Goal: Transaction & Acquisition: Purchase product/service

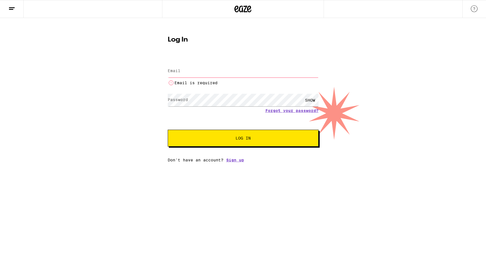
click at [240, 139] on span "Log In" at bounding box center [242, 138] width 15 height 4
type input "[EMAIL_ADDRESS][DOMAIN_NAME]"
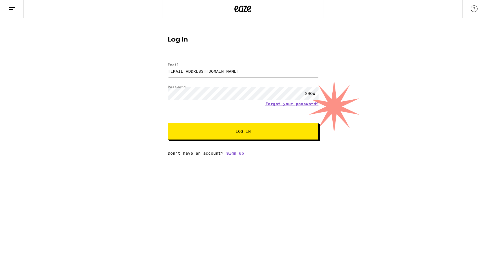
click at [203, 135] on button "Log In" at bounding box center [243, 131] width 151 height 17
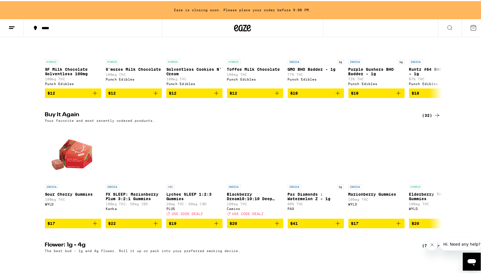
scroll to position [381, 0]
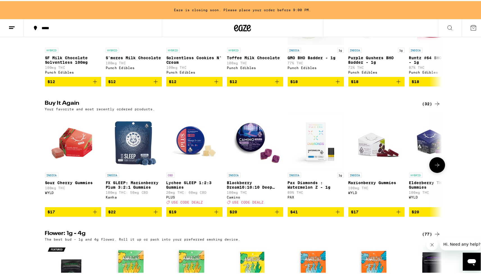
click at [134, 151] on img "Open page for FX SLEEP: Marionberry Plum 3:2:1 Gummies from Kanha" at bounding box center [133, 141] width 47 height 56
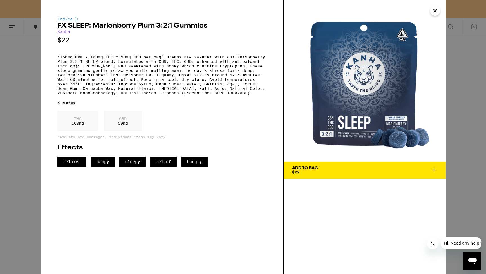
click at [302, 175] on button "Add To Bag $22" at bounding box center [364, 170] width 162 height 17
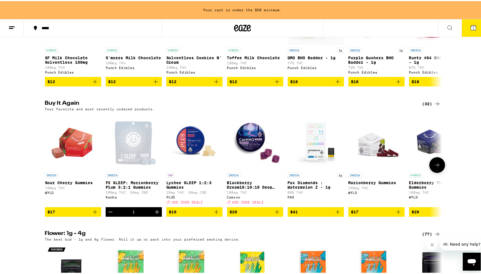
click at [155, 213] on icon "Increment" at bounding box center [157, 211] width 4 height 4
click at [217, 215] on icon "Add to bag" at bounding box center [216, 211] width 7 height 7
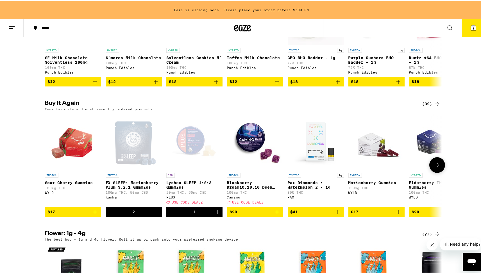
click at [217, 215] on icon "Increment" at bounding box center [218, 211] width 7 height 7
click at [431, 106] on div "(32)" at bounding box center [432, 103] width 18 height 7
click at [435, 105] on icon at bounding box center [437, 103] width 4 height 4
click at [436, 106] on icon at bounding box center [437, 103] width 7 height 7
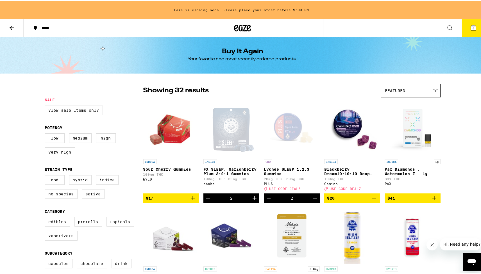
click at [436, 175] on p "Pax Diamonds : Watermelon Z - 1g" at bounding box center [413, 170] width 56 height 9
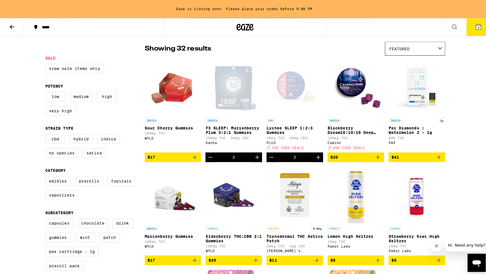
scroll to position [38, 0]
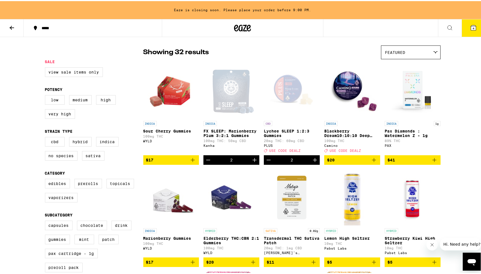
click at [191, 163] on icon "Add to bag" at bounding box center [193, 159] width 7 height 7
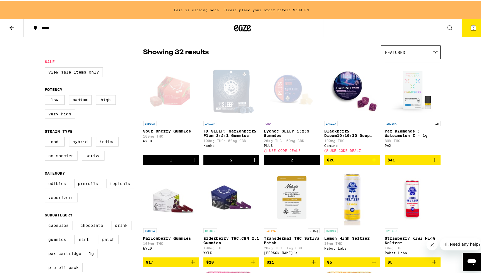
click at [192, 162] on icon "Increment" at bounding box center [194, 159] width 7 height 7
click at [373, 163] on icon "Add to bag" at bounding box center [374, 159] width 7 height 7
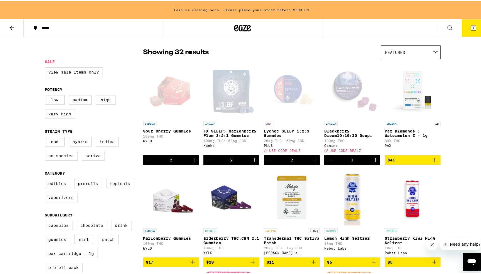
click at [373, 163] on icon "Increment" at bounding box center [375, 159] width 7 height 7
click at [106, 100] on label "High" at bounding box center [106, 99] width 20 height 10
click at [46, 95] on input "High" at bounding box center [46, 95] width 0 height 0
checkbox input "true"
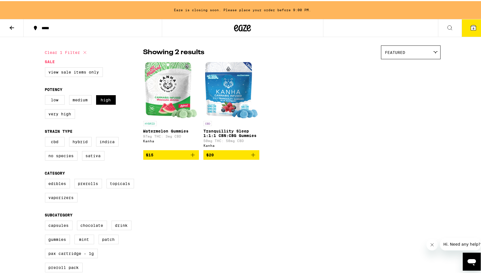
click at [253, 156] on icon "Add to bag" at bounding box center [253, 154] width 7 height 7
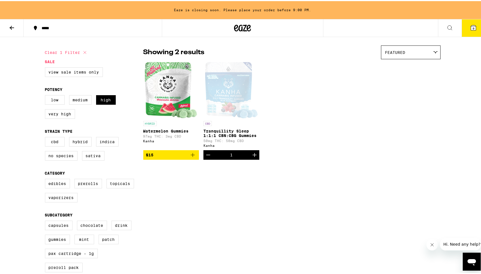
click at [253, 156] on icon "Increment" at bounding box center [255, 154] width 4 height 4
click at [472, 27] on span "10" at bounding box center [473, 27] width 3 height 3
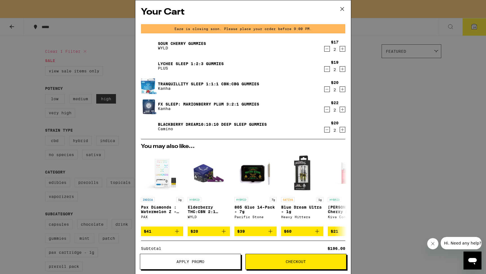
click at [216, 265] on button "Apply Promo" at bounding box center [190, 262] width 101 height 16
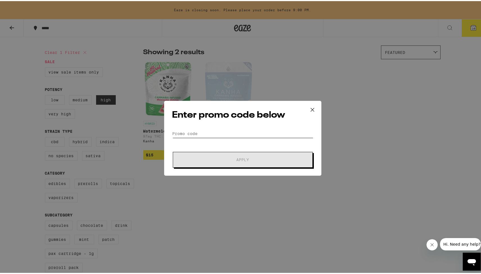
click at [212, 129] on input "Promo Code" at bounding box center [242, 133] width 141 height 8
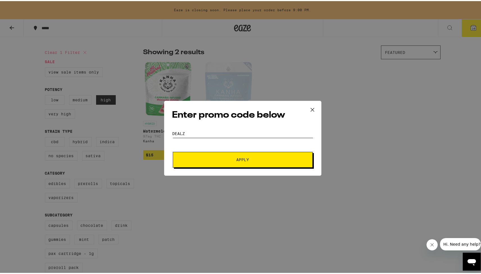
type input "DEALZ"
click at [216, 159] on span "Apply" at bounding box center [242, 159] width 101 height 4
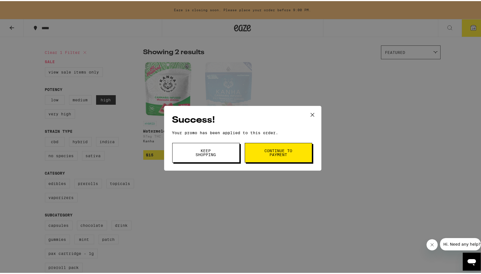
click at [216, 156] on button "Keep Shopping" at bounding box center [205, 152] width 67 height 20
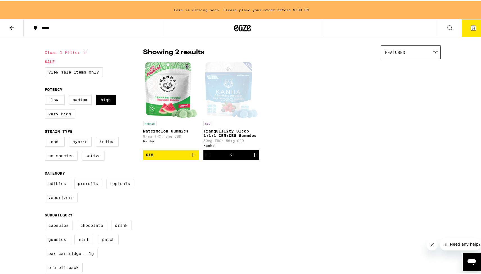
click at [95, 159] on label "Sativa" at bounding box center [93, 155] width 22 height 10
click at [46, 137] on input "Sativa" at bounding box center [46, 137] width 0 height 0
checkbox input "true"
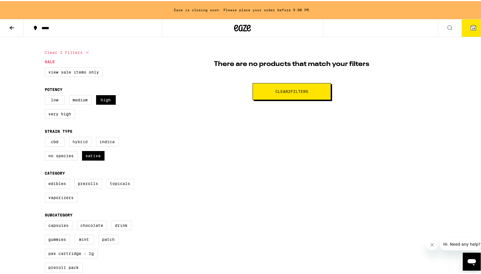
click at [82, 144] on label "Hybrid" at bounding box center [80, 141] width 22 height 10
click at [46, 137] on input "Hybrid" at bounding box center [46, 137] width 0 height 0
checkbox input "true"
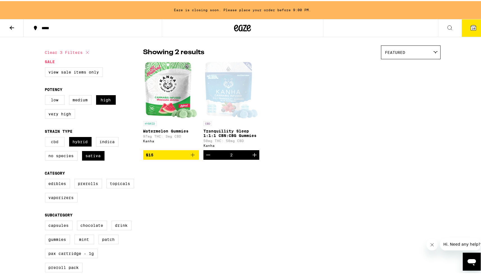
click at [49, 144] on label "CBD" at bounding box center [55, 141] width 20 height 10
click at [46, 137] on input "CBD" at bounding box center [46, 137] width 0 height 0
checkbox input "true"
click at [71, 69] on label "View Sale Items Only" at bounding box center [74, 71] width 58 height 10
click at [46, 67] on input "View Sale Items Only" at bounding box center [46, 67] width 0 height 0
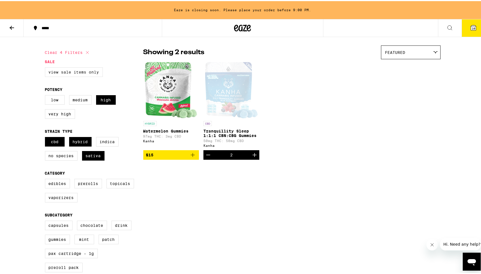
checkbox input "true"
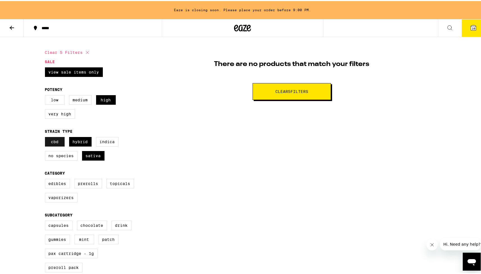
click at [53, 145] on label "CBD" at bounding box center [55, 141] width 20 height 10
click at [46, 137] on input "CBD" at bounding box center [46, 137] width 0 height 0
checkbox input "false"
click at [78, 145] on label "Hybrid" at bounding box center [80, 141] width 22 height 10
click at [46, 137] on input "Hybrid" at bounding box center [46, 137] width 0 height 0
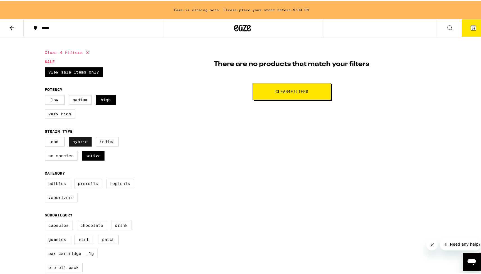
checkbox input "false"
click at [89, 164] on div "CBD Hybrid Indica No Species Sativa" at bounding box center [94, 150] width 98 height 28
click at [472, 27] on span "10" at bounding box center [473, 27] width 3 height 3
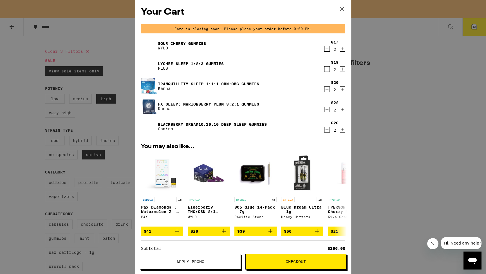
click at [290, 261] on span "Checkout" at bounding box center [295, 262] width 20 height 4
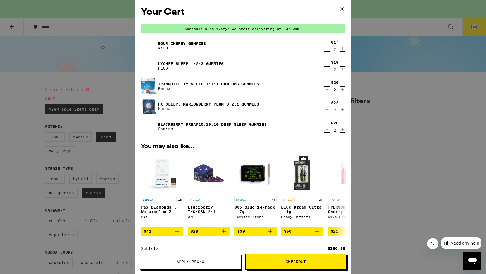
click at [432, 161] on div "Your Cart Schedule a delivery! We start delivering at 10:00am. Sour Cherry Gumm…" at bounding box center [243, 137] width 486 height 274
